Goal: Transaction & Acquisition: Purchase product/service

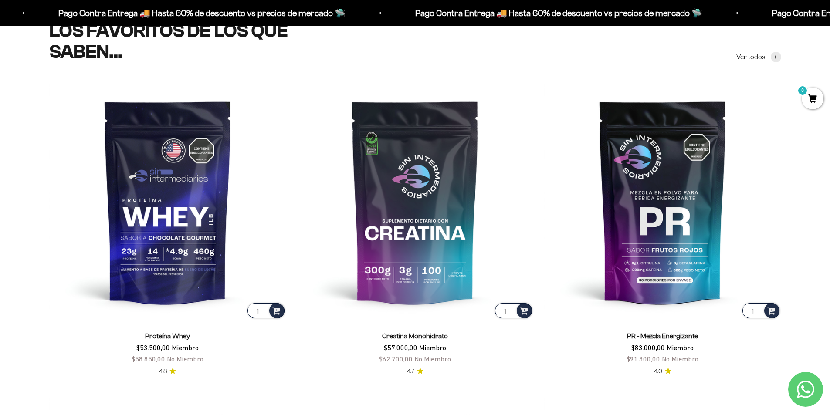
scroll to position [436, 0]
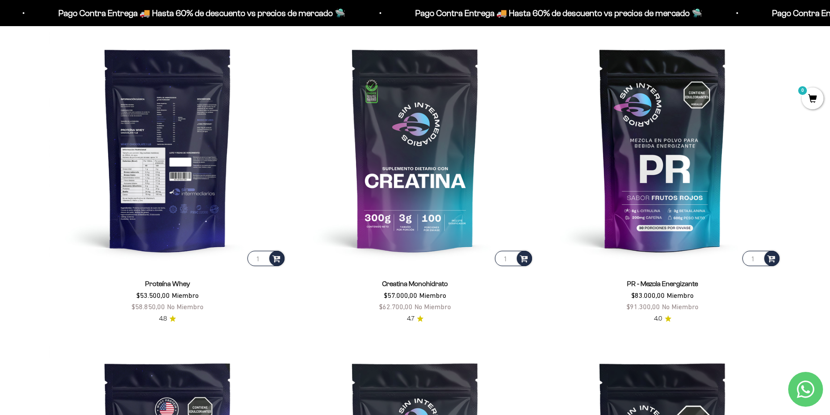
click at [189, 142] on img at bounding box center [167, 149] width 237 height 237
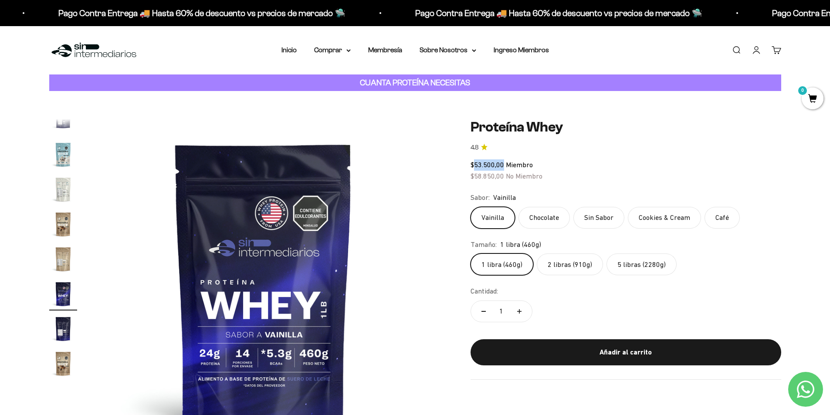
drag, startPoint x: 474, startPoint y: 166, endPoint x: 504, endPoint y: 166, distance: 29.6
click at [504, 166] on span "$53.500,00 Miembro" at bounding box center [502, 165] width 62 height 8
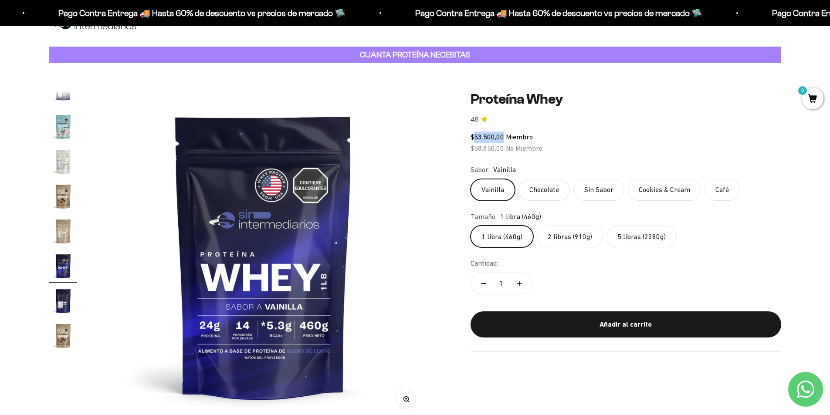
scroll to position [44, 0]
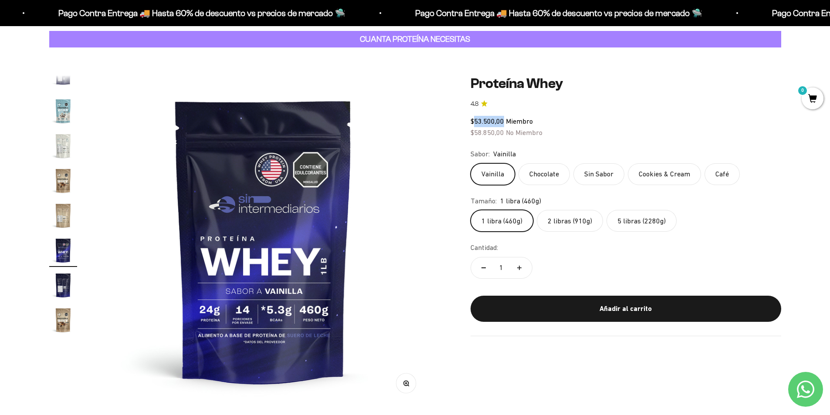
click at [61, 111] on img "Ir al artículo 14" at bounding box center [63, 111] width 28 height 28
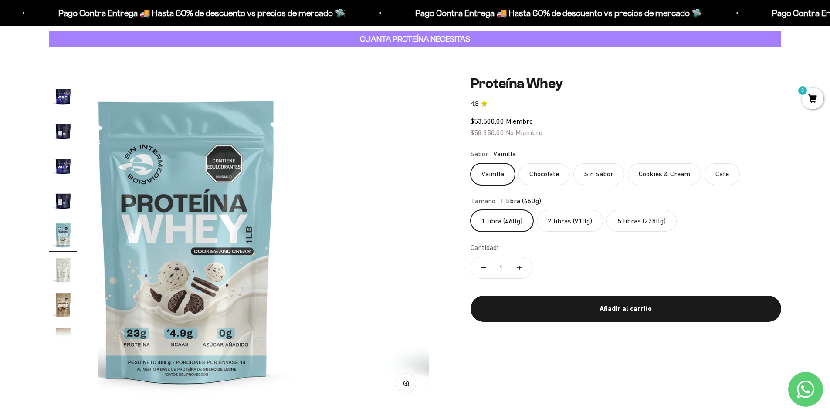
scroll to position [0, 4436]
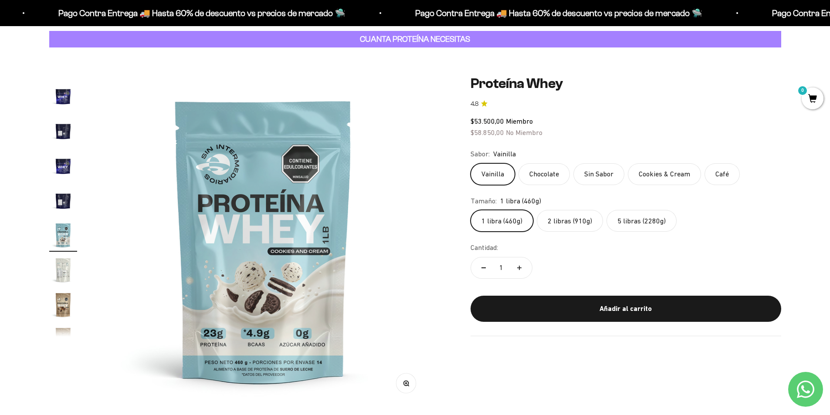
click at [63, 133] on img "Ir al artículo 11" at bounding box center [63, 131] width 28 height 28
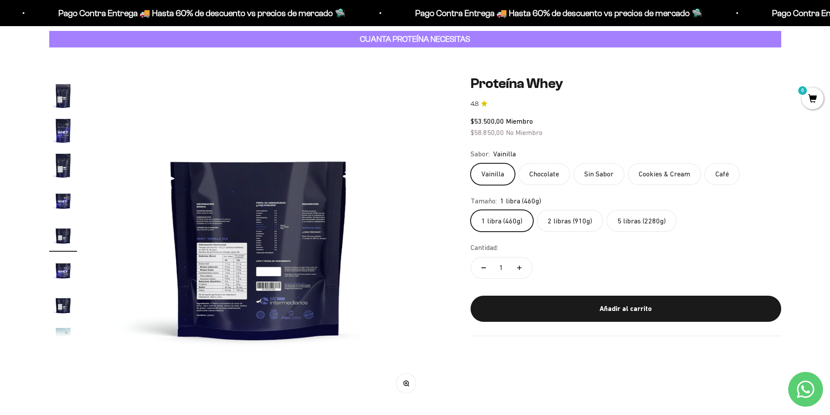
scroll to position [0, 3412]
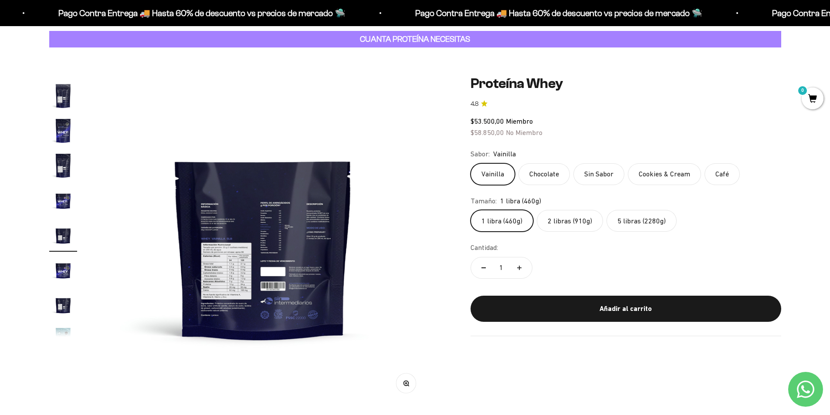
click at [63, 103] on img "Ir al artículo 7" at bounding box center [63, 96] width 28 height 28
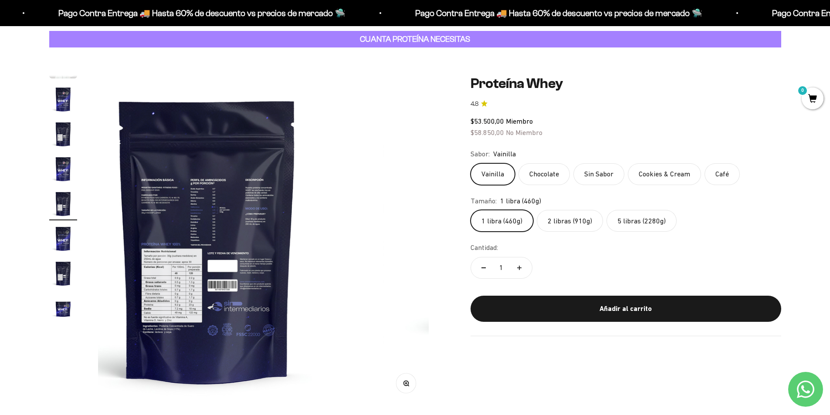
scroll to position [51, 0]
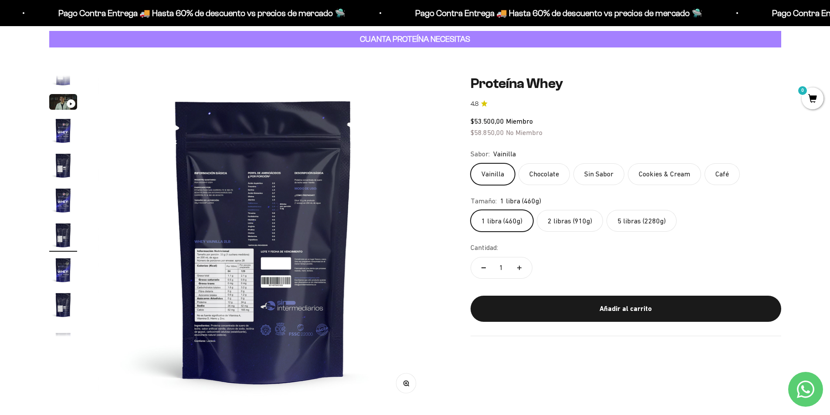
click at [227, 244] on img at bounding box center [263, 240] width 331 height 331
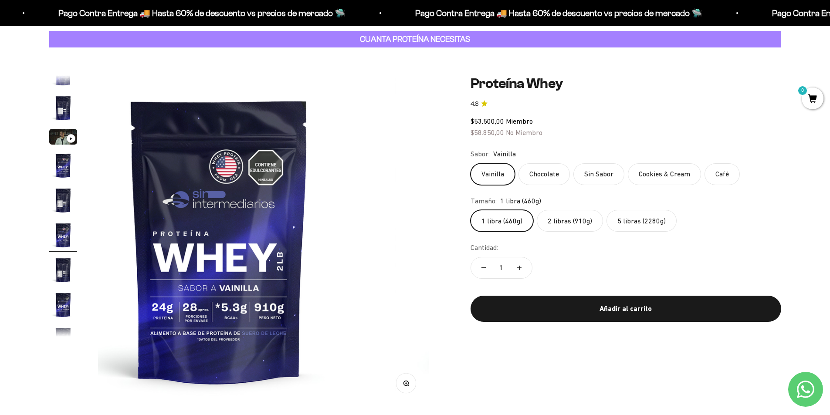
scroll to position [0, 0]
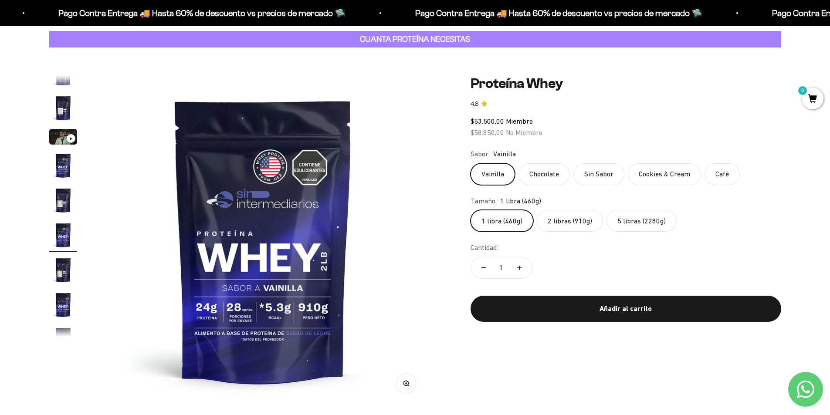
click at [59, 105] on img "Ir al artículo 2" at bounding box center [63, 108] width 28 height 28
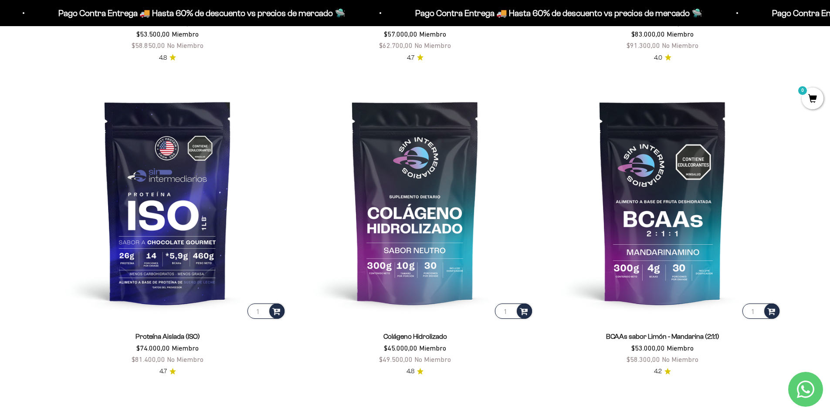
scroll to position [697, 0]
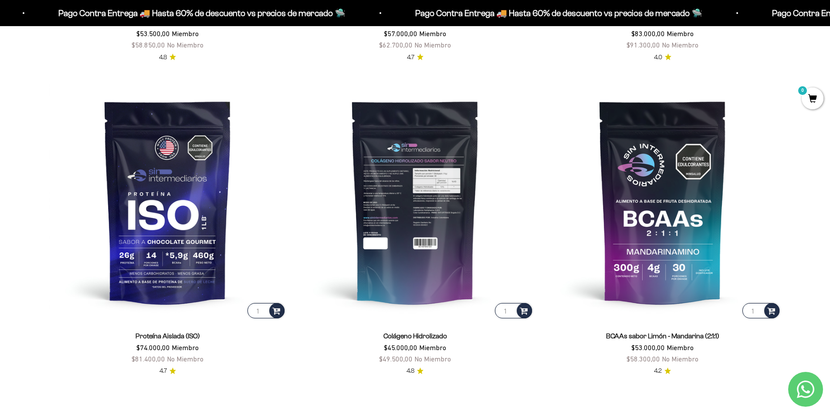
click at [414, 170] on img at bounding box center [415, 201] width 237 height 237
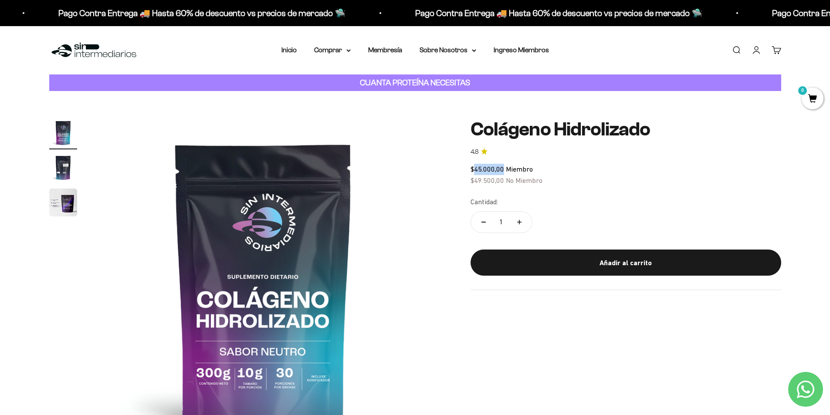
drag, startPoint x: 476, startPoint y: 168, endPoint x: 503, endPoint y: 166, distance: 27.5
click at [503, 166] on span "$45.000,00" at bounding box center [488, 169] width 34 height 8
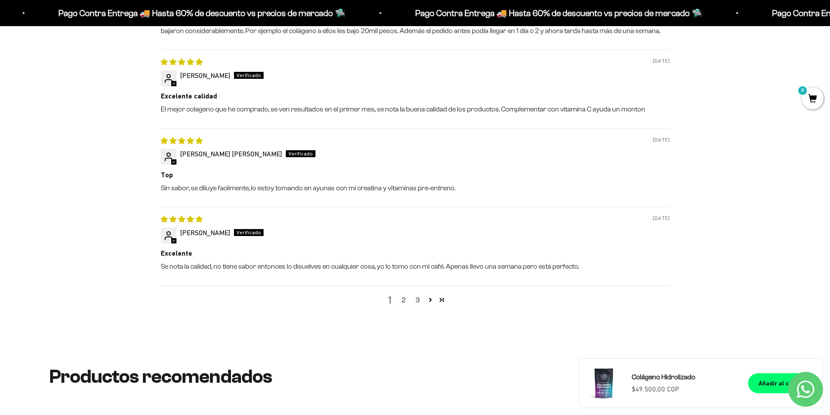
scroll to position [1089, 0]
